Goal: Find specific page/section: Find specific page/section

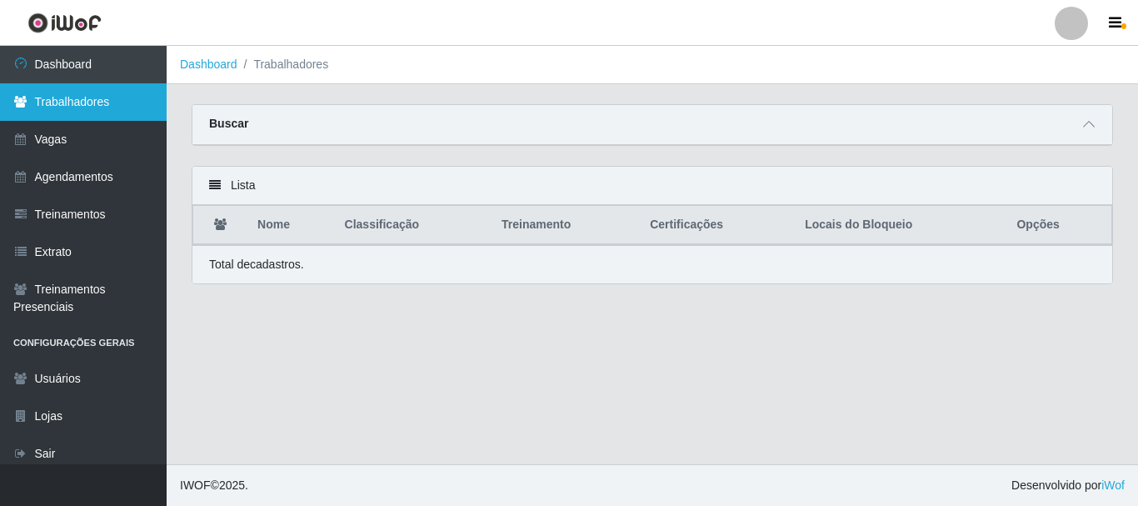
click at [69, 102] on link "Trabalhadores" at bounding box center [83, 101] width 167 height 37
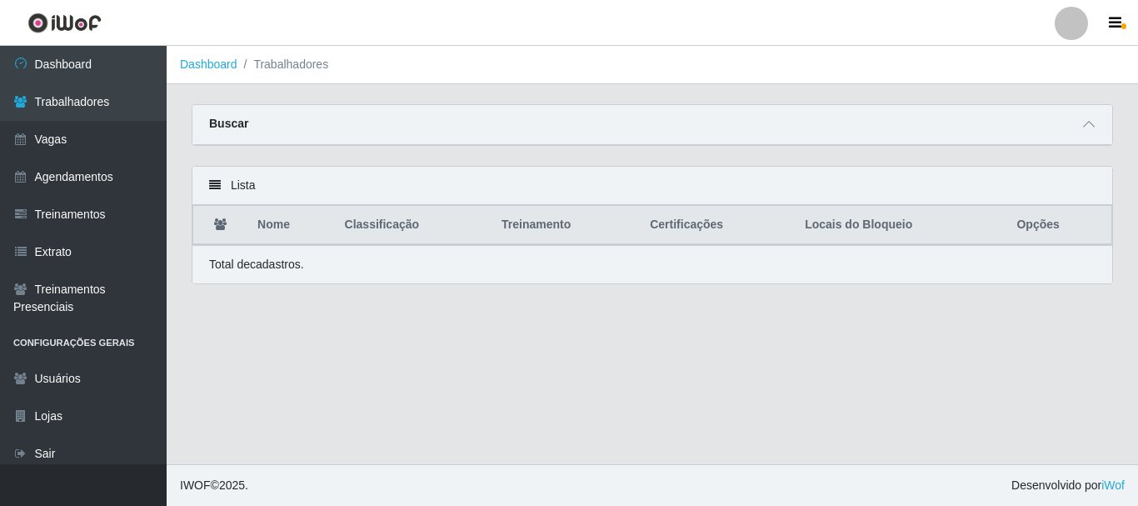
click at [282, 67] on li "Trabalhadores" at bounding box center [283, 64] width 92 height 17
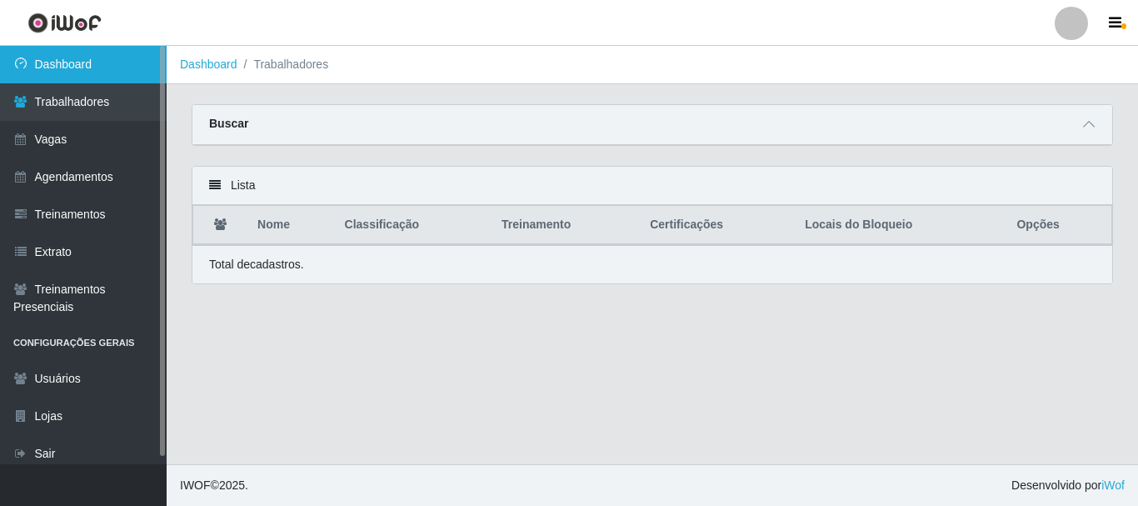
click at [72, 73] on link "Dashboard" at bounding box center [83, 64] width 167 height 37
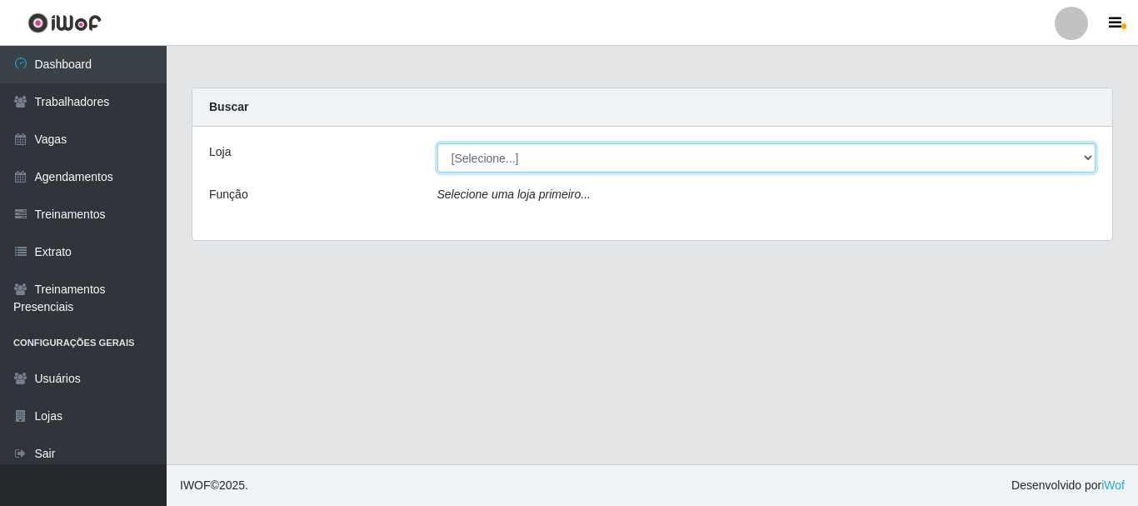
click at [545, 166] on select "[Selecione...] Supermercado Queiroz - Caicó" at bounding box center [766, 157] width 659 height 29
select select "512"
click at [437, 143] on select "[Selecione...] Supermercado Queiroz - Caicó" at bounding box center [766, 157] width 659 height 29
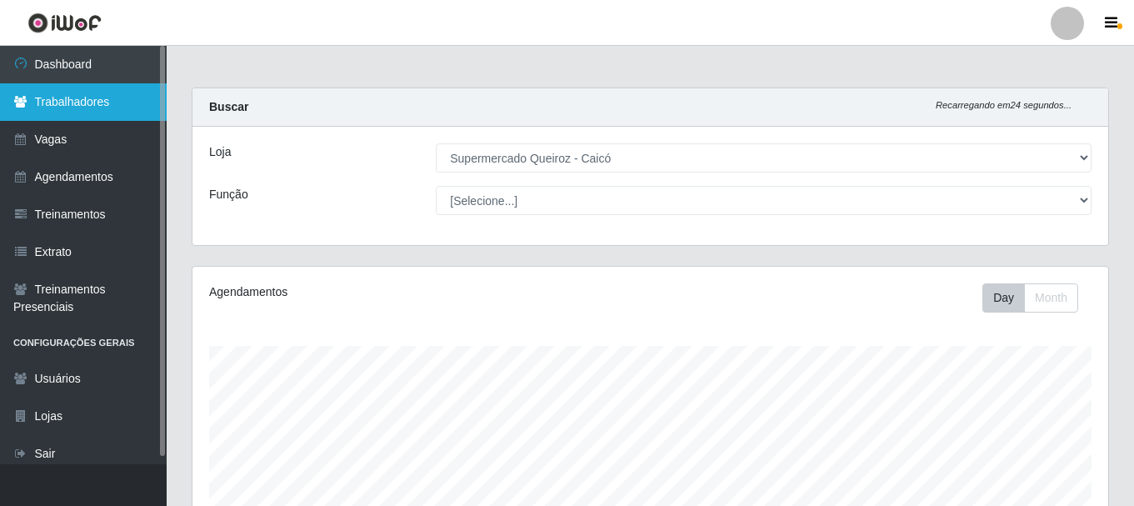
click at [63, 120] on link "Trabalhadores" at bounding box center [83, 101] width 167 height 37
